Goal: Task Accomplishment & Management: Use online tool/utility

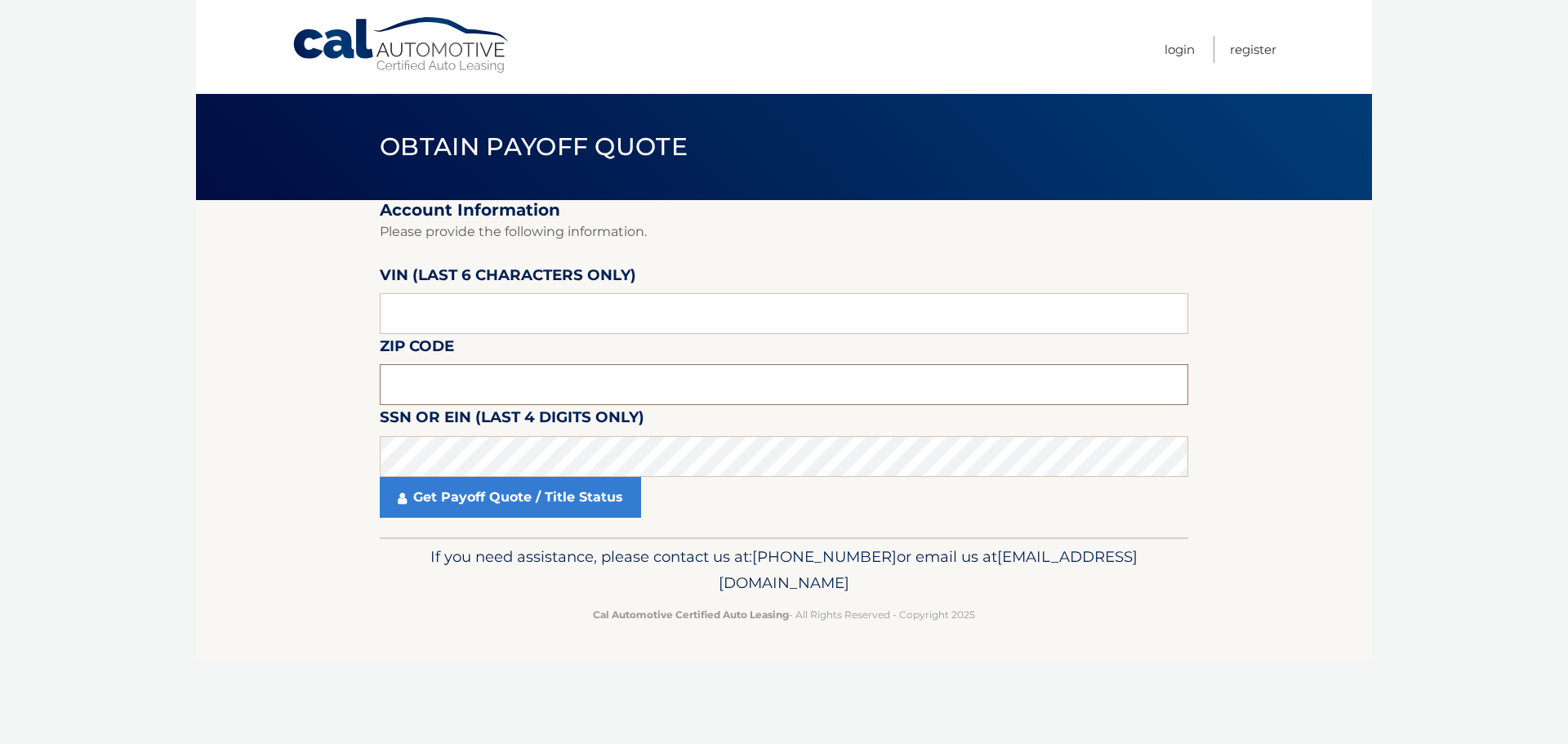
click at [547, 393] on input "text" at bounding box center [783, 384] width 808 height 40
paste input "57413"
type input "57413"
click at [527, 316] on input "text" at bounding box center [783, 313] width 808 height 40
paste input "574131"
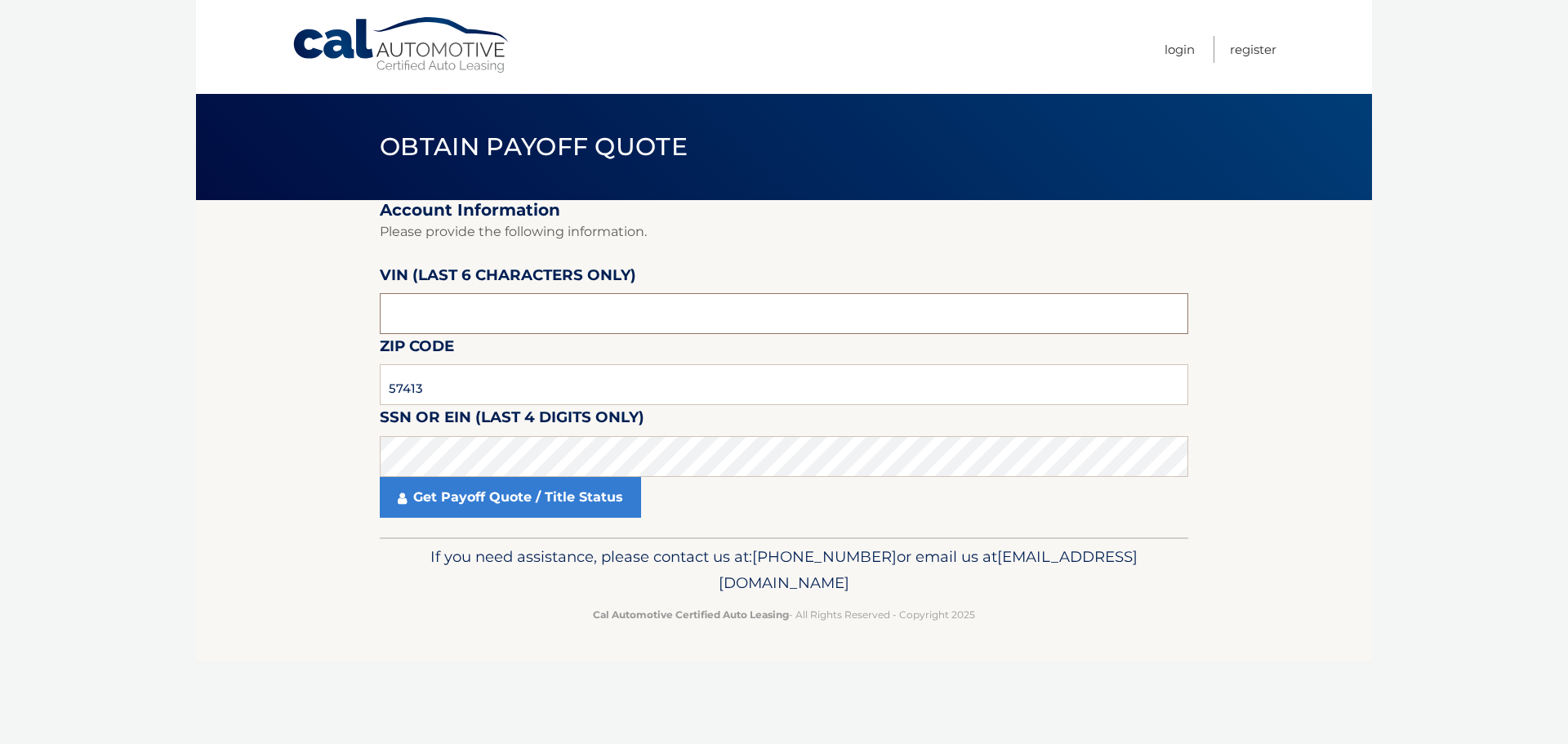
type input "574131"
click at [478, 398] on input "57413" at bounding box center [783, 384] width 808 height 40
click at [331, 411] on section "Account Information Please provide the following information. [PERSON_NAME] (la…" at bounding box center [784, 368] width 1176 height 337
click at [435, 381] on input "text" at bounding box center [783, 384] width 808 height 40
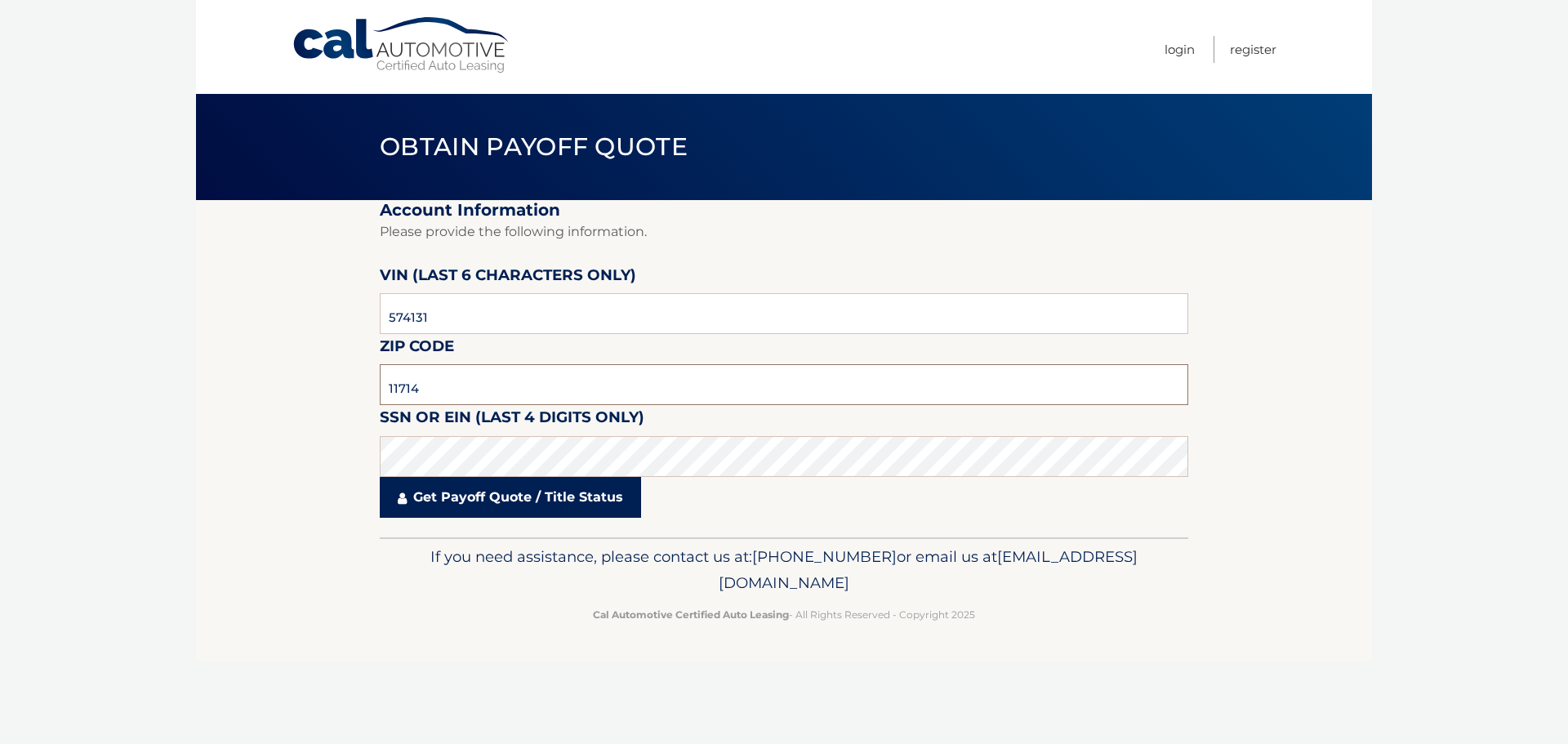
type input "11714"
click at [533, 503] on link "Get Payoff Quote / Title Status" at bounding box center [510, 497] width 261 height 40
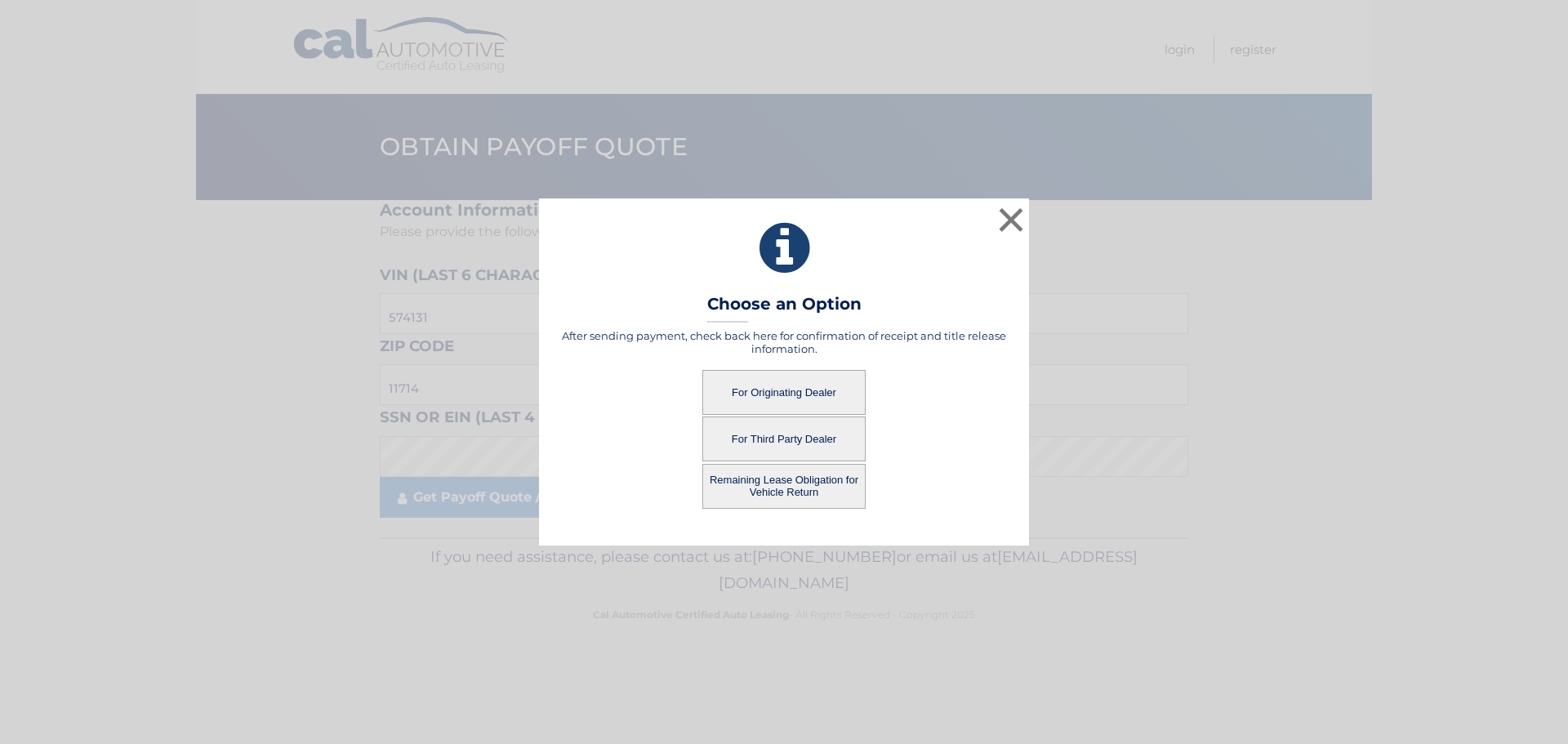
click at [786, 392] on button "For Originating Dealer" at bounding box center [784, 392] width 163 height 45
click at [783, 390] on button "For Originating Dealer" at bounding box center [784, 392] width 163 height 45
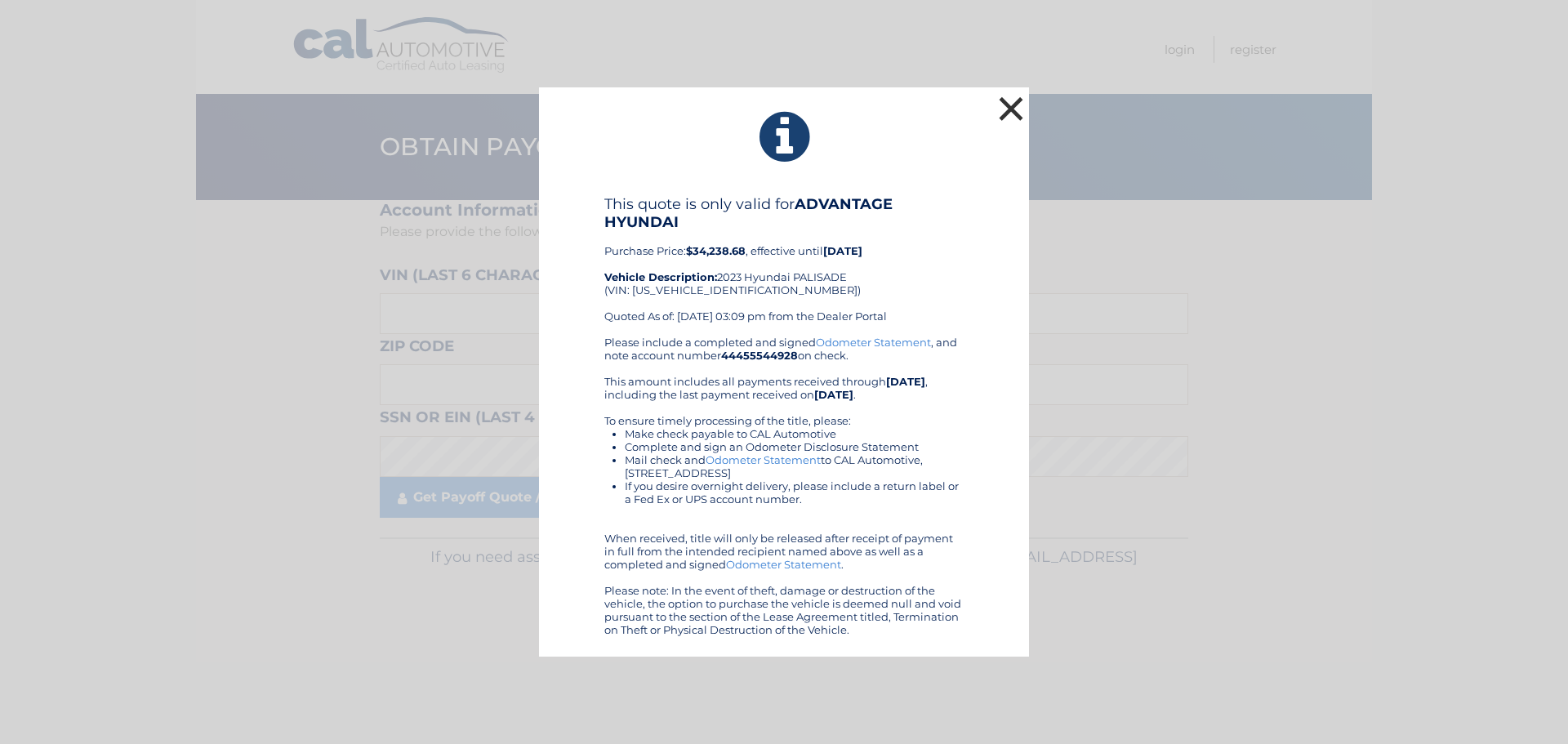
click at [1007, 107] on button "×" at bounding box center [1011, 109] width 33 height 33
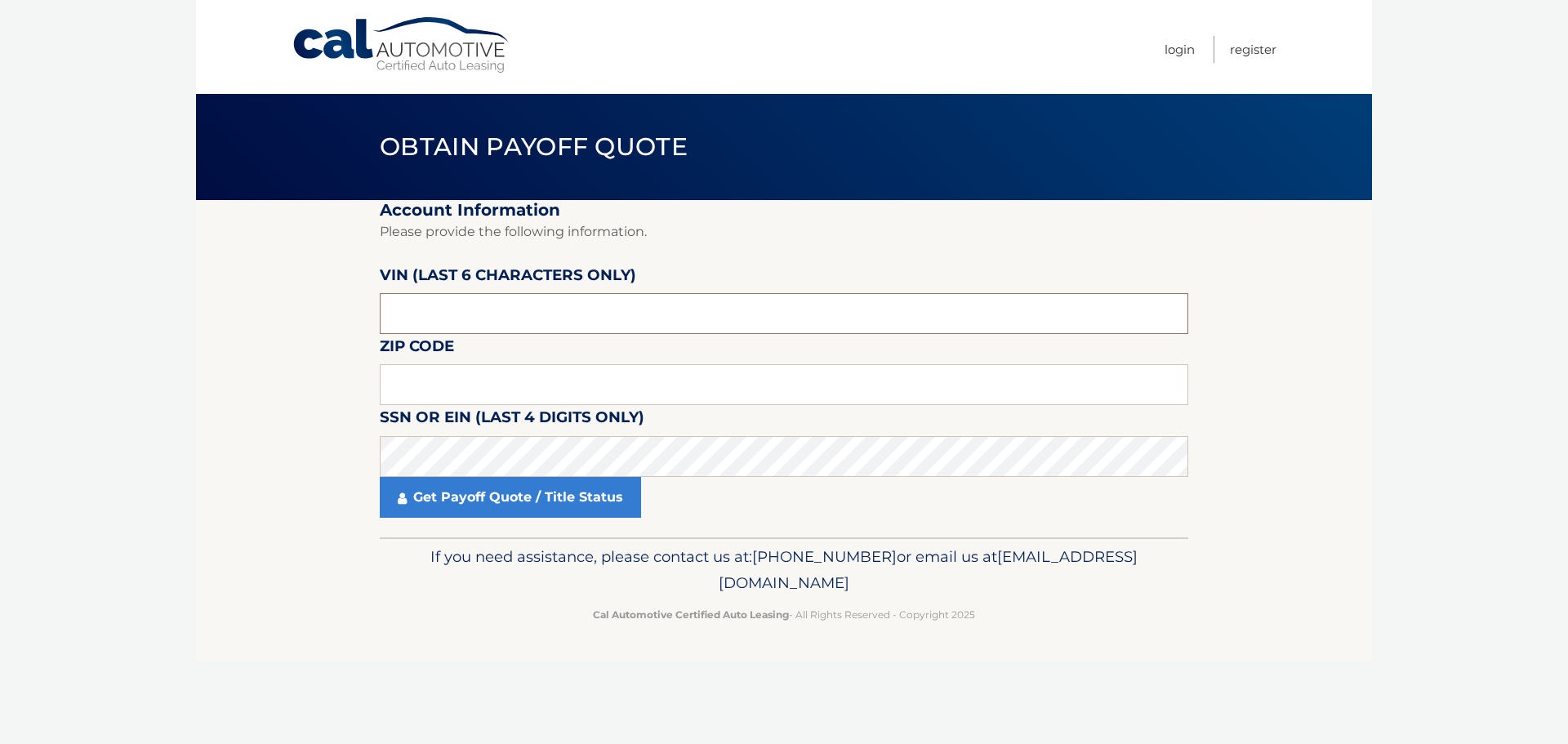
click at [477, 320] on input "text" at bounding box center [783, 313] width 808 height 40
paste input "574131"
type input "574131"
click at [474, 387] on input "text" at bounding box center [783, 384] width 808 height 40
click at [454, 398] on input "text" at bounding box center [783, 384] width 808 height 40
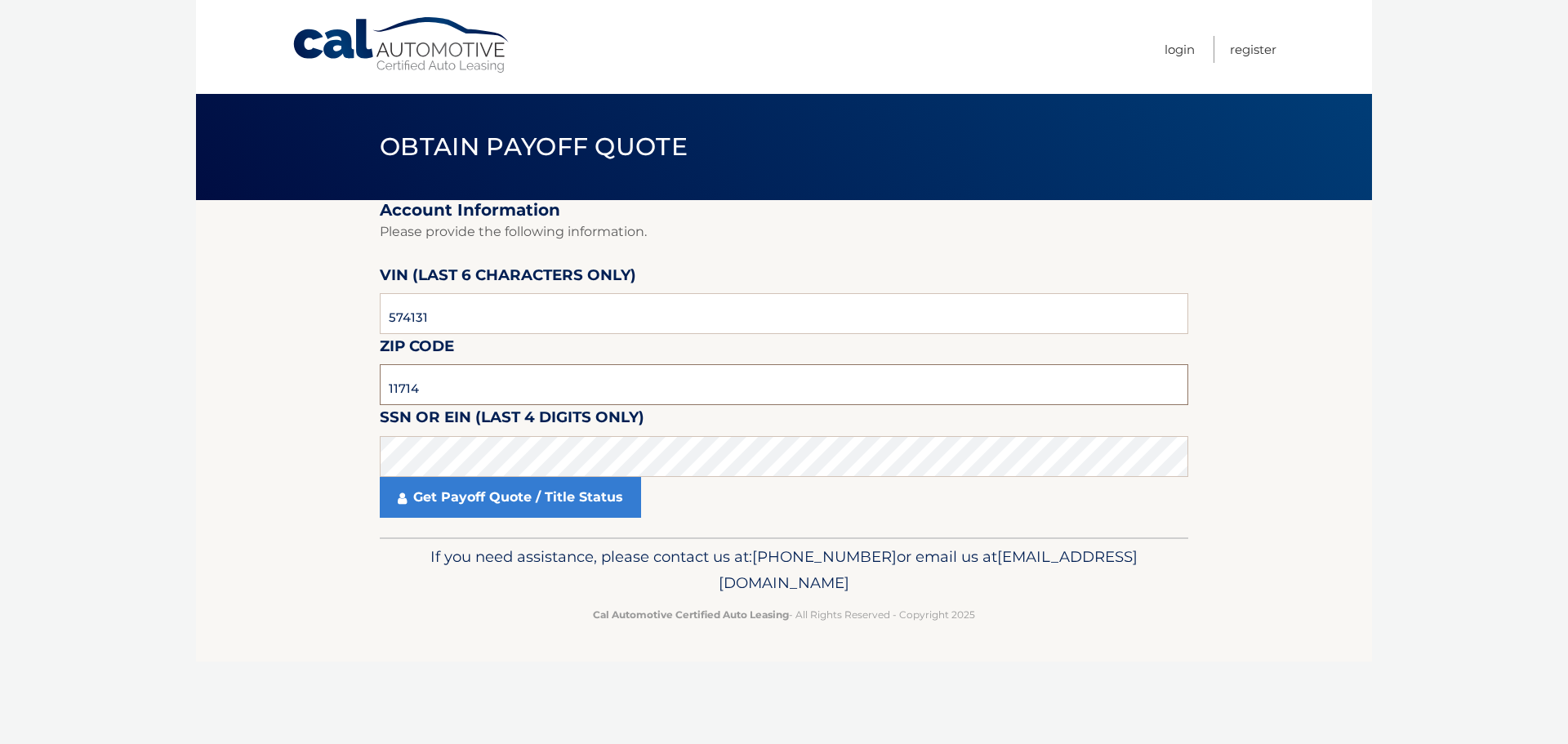
type input "11714"
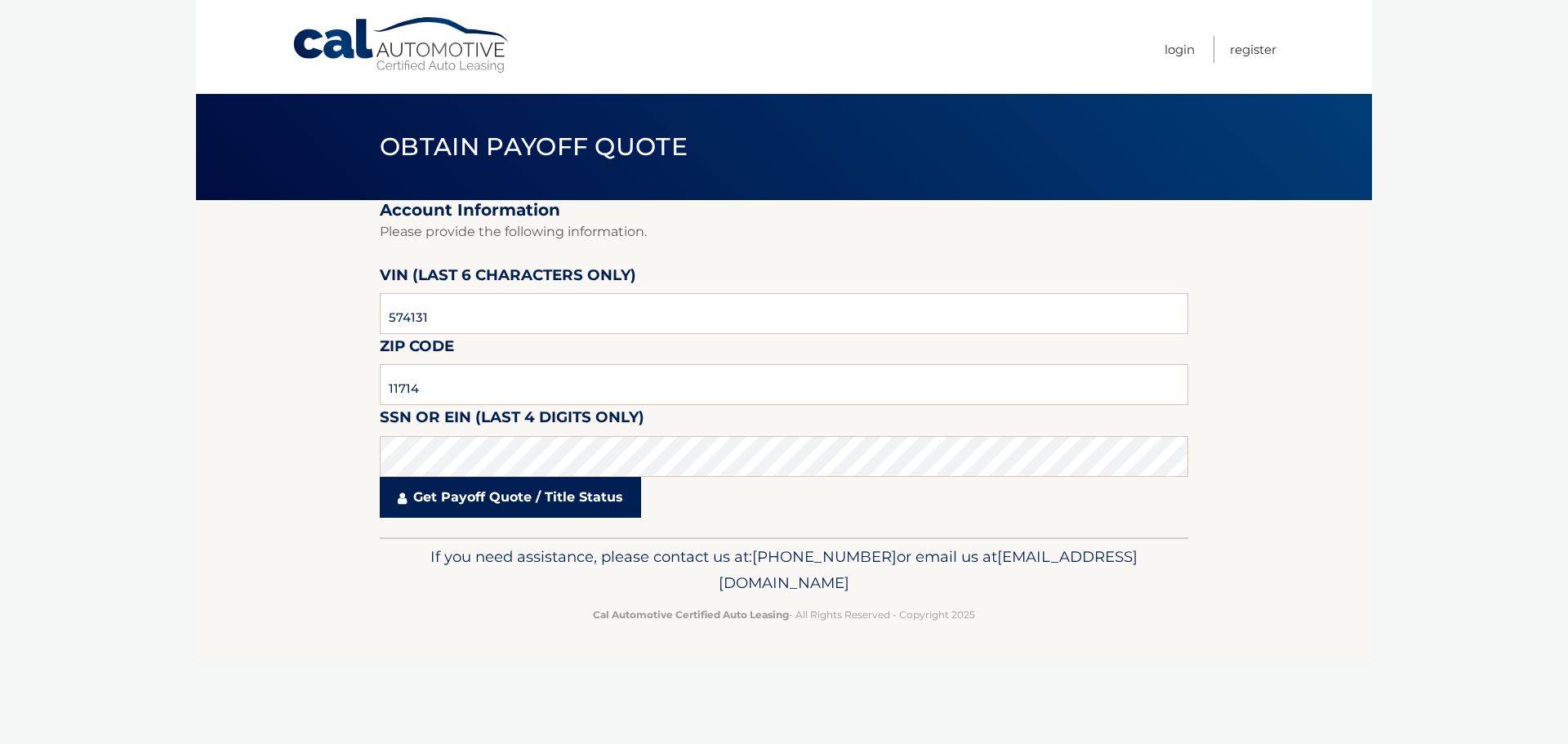
click at [456, 497] on link "Get Payoff Quote / Title Status" at bounding box center [510, 497] width 261 height 40
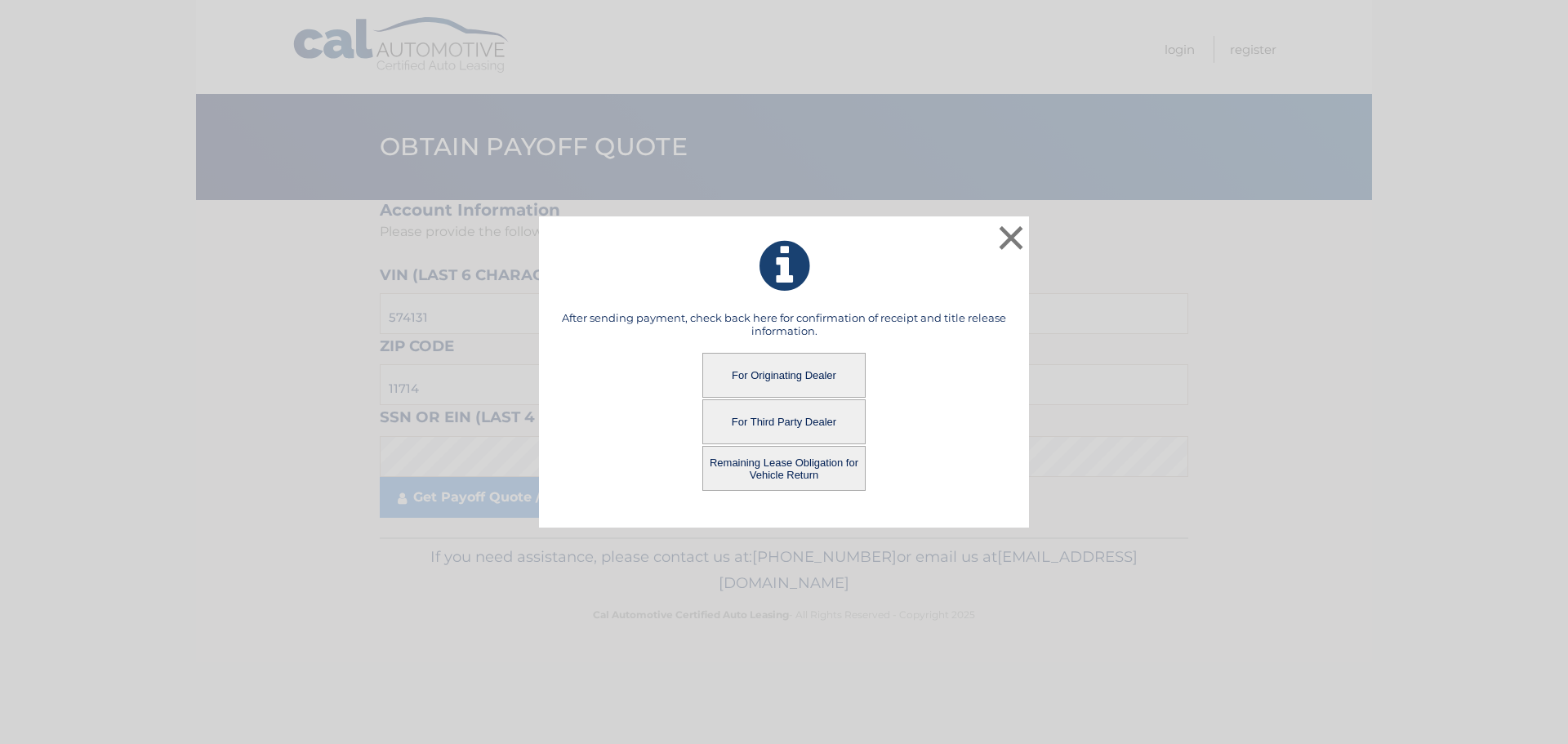
click at [796, 421] on button "For Third Party Dealer" at bounding box center [784, 422] width 163 height 45
click at [792, 424] on button "For Third Party Dealer" at bounding box center [784, 422] width 163 height 45
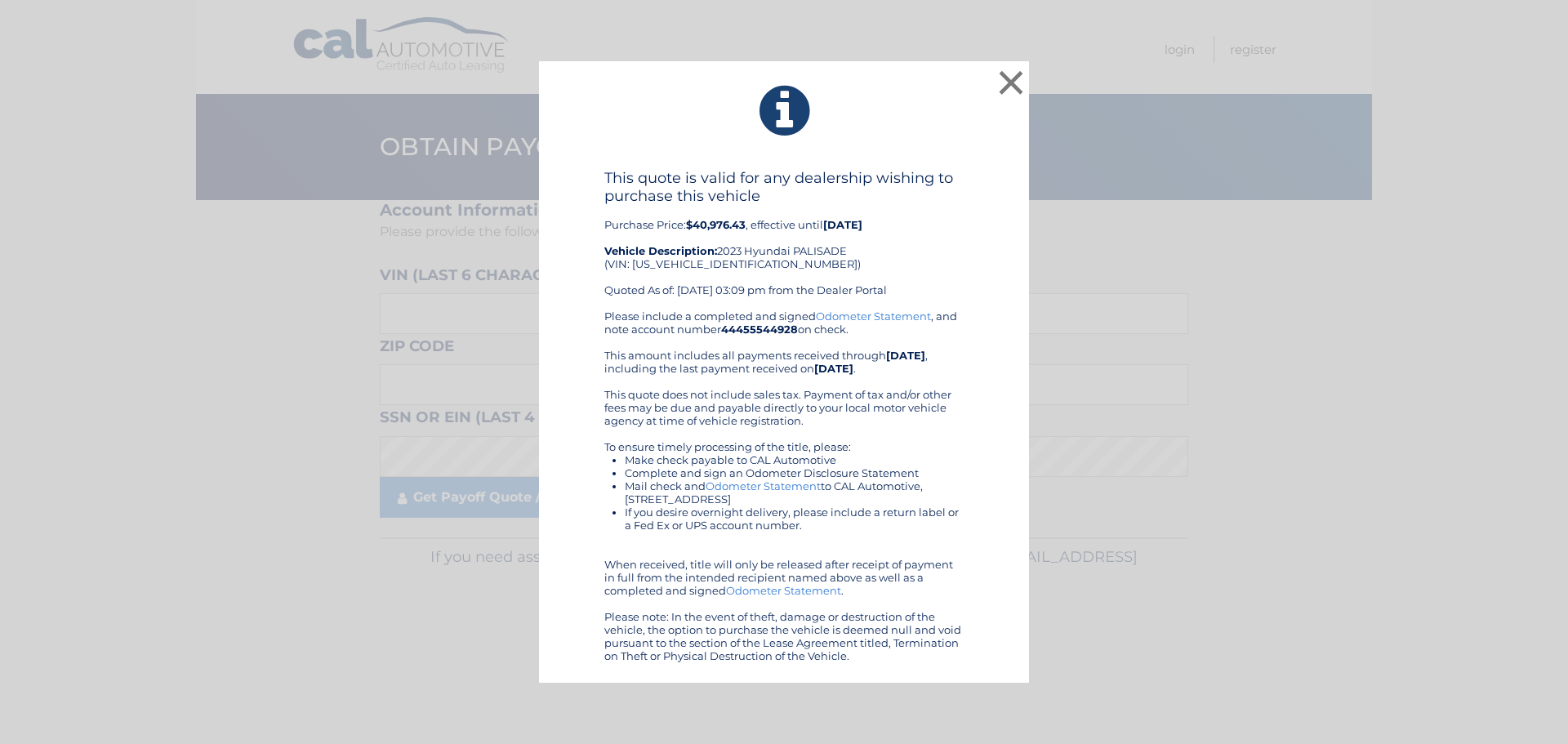
click at [675, 261] on div "This quote is valid for any dealership wishing to purchase this vehicle Purchas…" at bounding box center [784, 239] width 359 height 140
copy div "KM8R3DGE3PU574131"
